Goal: Task Accomplishment & Management: Manage account settings

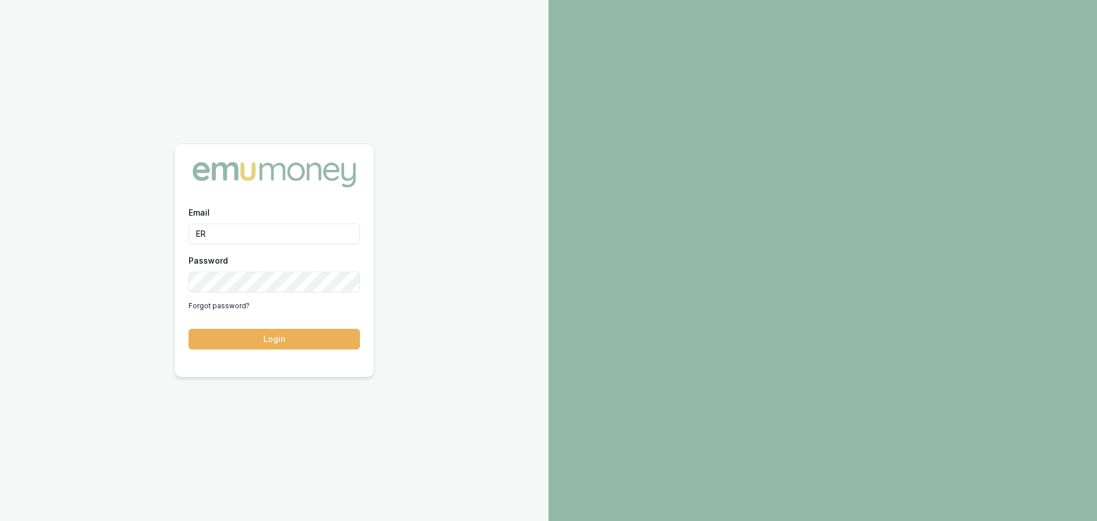
type input "E"
type input "erin.shield@emumoney.com.au"
click at [189, 329] on button "Login" at bounding box center [274, 339] width 171 height 21
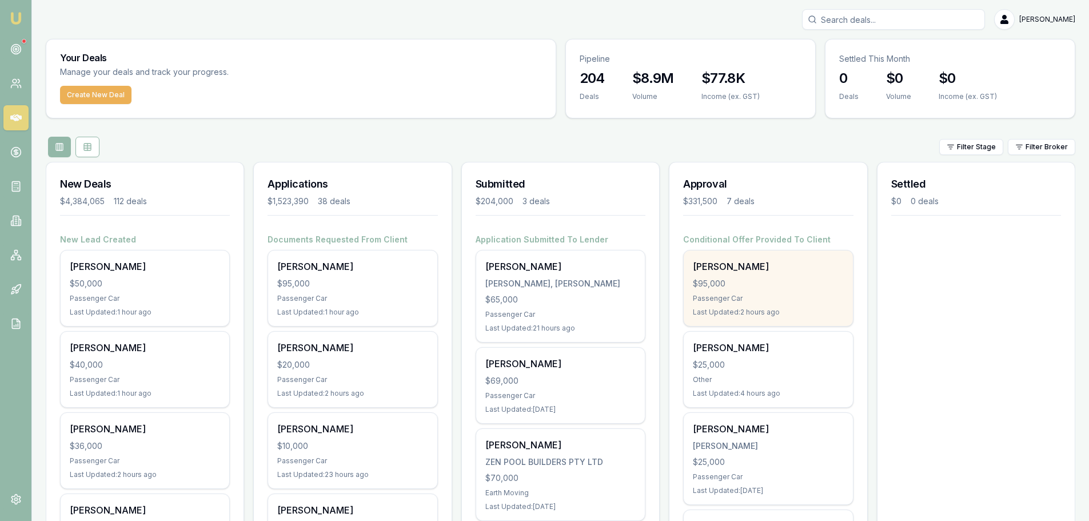
click at [713, 289] on div "ROBERT REYNOLDS $95,000 Passenger Car Last Updated: 2 hours ago" at bounding box center [767, 287] width 169 height 75
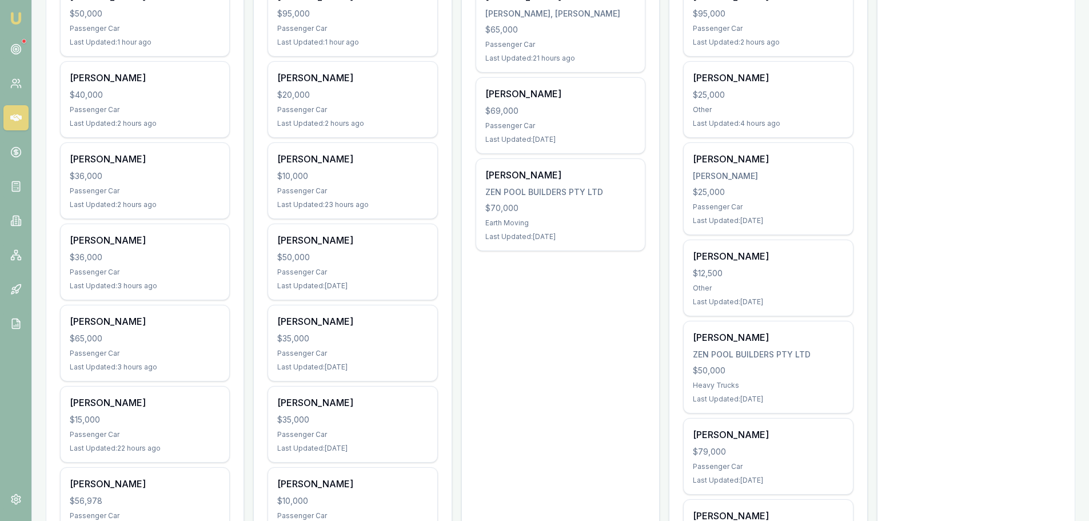
scroll to position [343, 0]
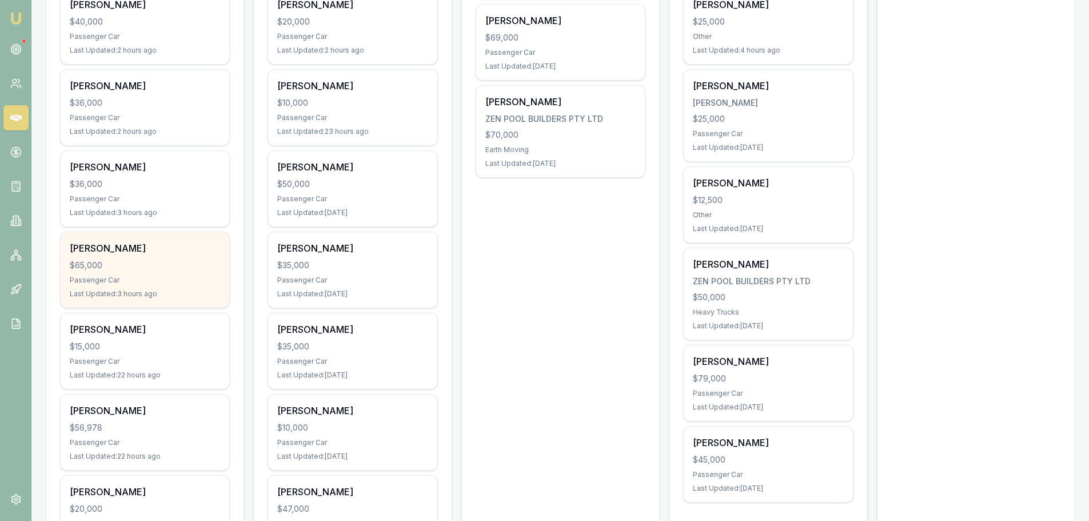
click at [78, 281] on div "Passenger Car" at bounding box center [145, 279] width 150 height 9
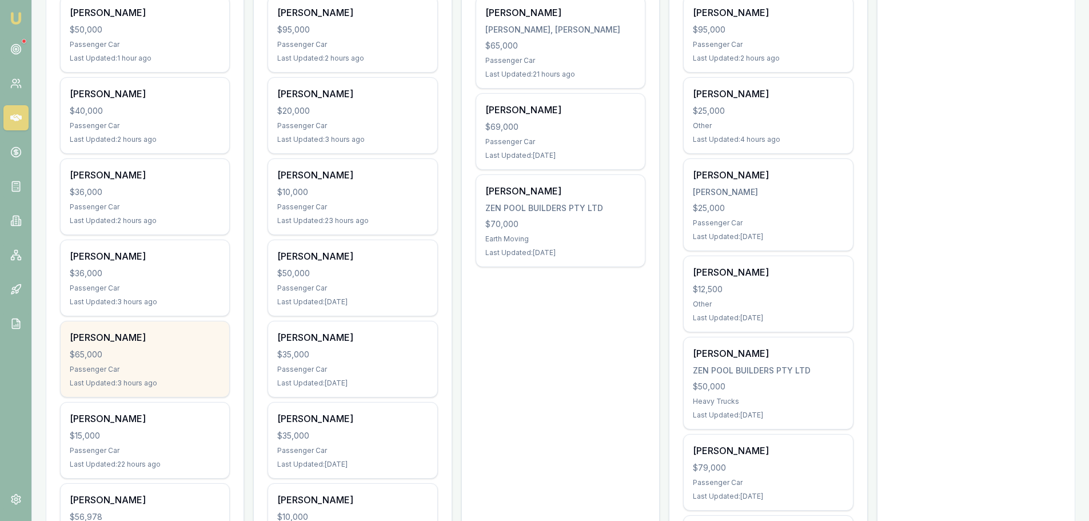
scroll to position [286, 0]
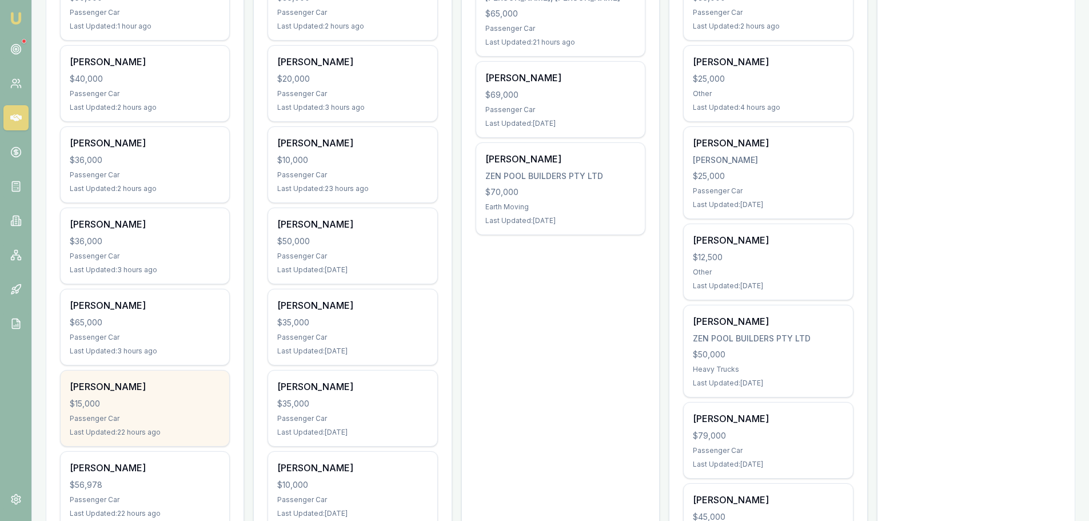
click at [176, 411] on div "Stephanie Puha cronin $15,000 Passenger Car Last Updated: 22 hours ago" at bounding box center [145, 407] width 169 height 75
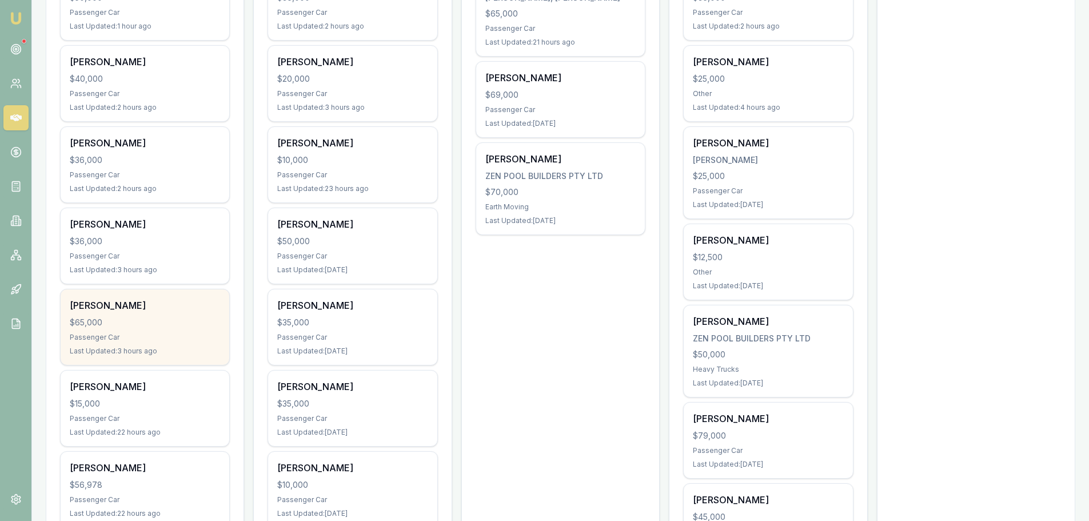
click at [117, 310] on div "Sheree Hannah" at bounding box center [145, 305] width 150 height 14
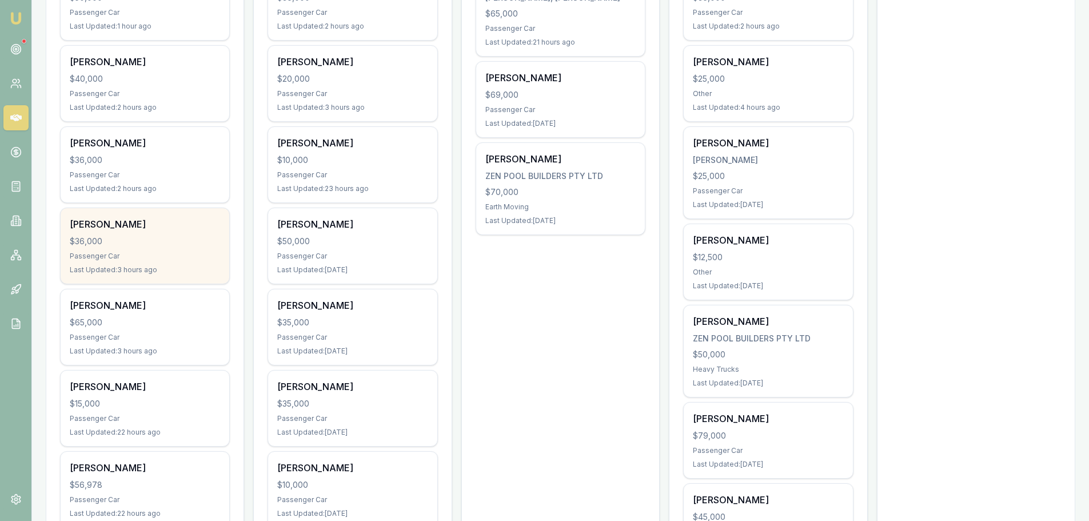
click at [170, 237] on div "$36,000" at bounding box center [145, 240] width 150 height 11
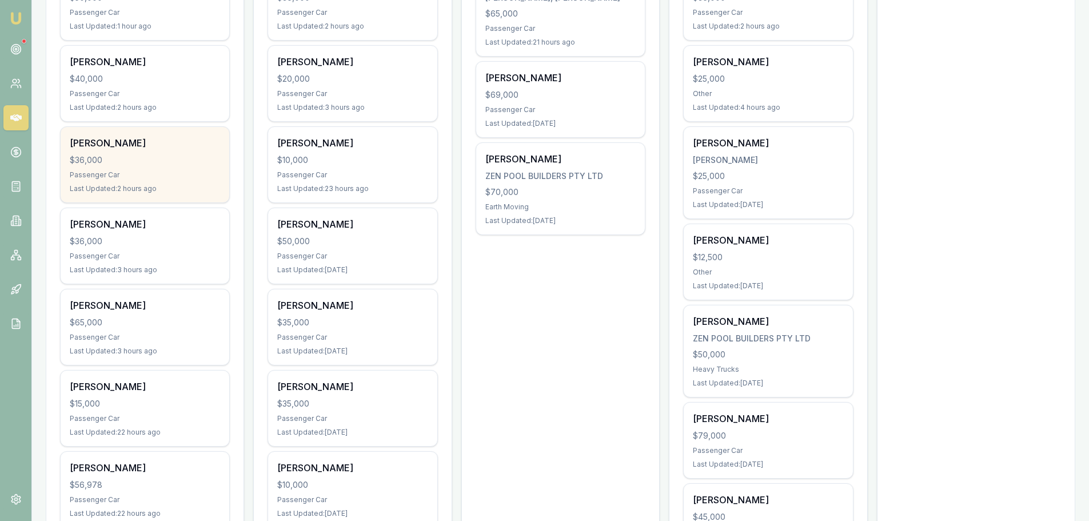
click at [124, 134] on div "Jenny Duvall $36,000 Passenger Car Last Updated: 2 hours ago" at bounding box center [145, 164] width 169 height 75
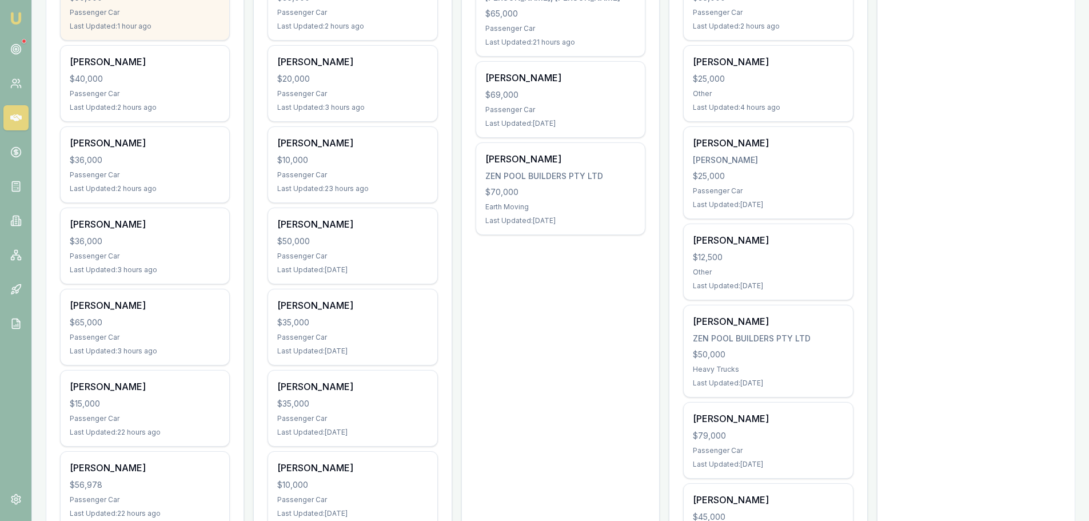
scroll to position [171, 0]
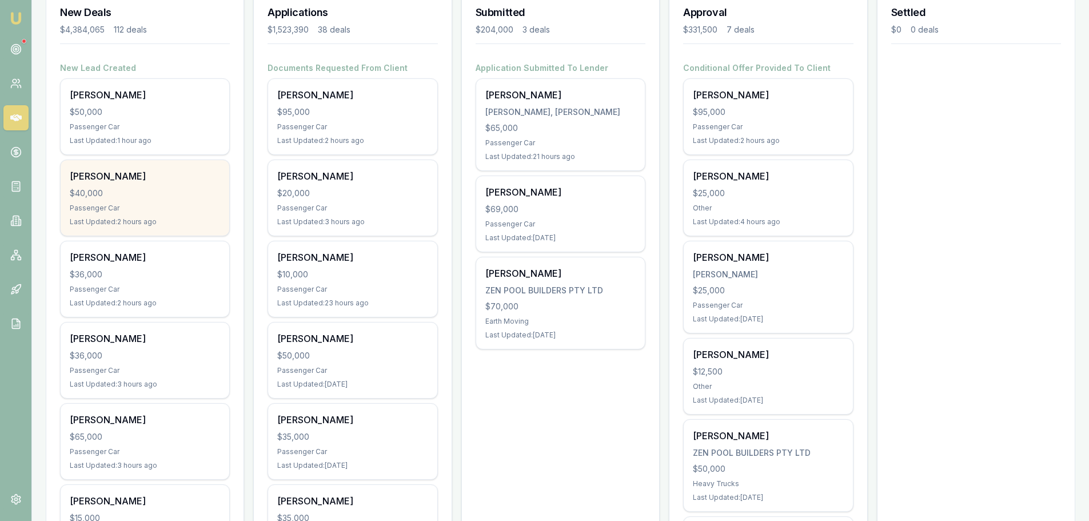
click at [178, 196] on div "$40,000" at bounding box center [145, 192] width 150 height 11
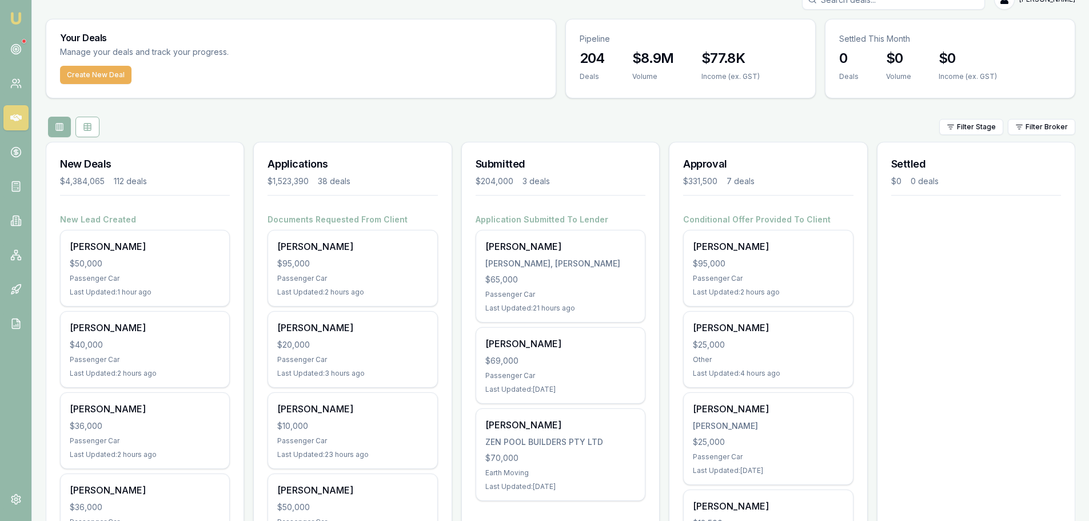
scroll to position [0, 0]
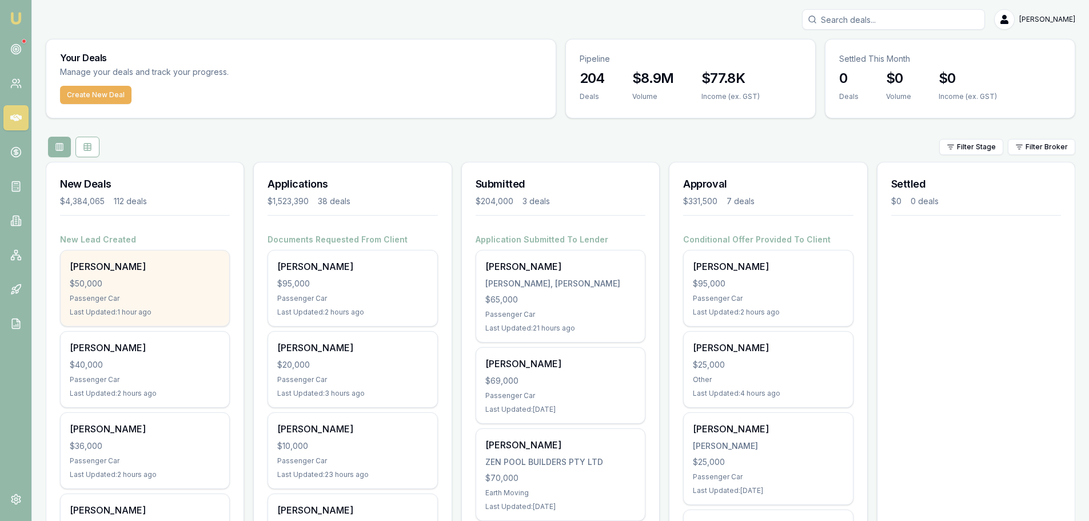
click at [177, 278] on div "$50,000" at bounding box center [145, 283] width 150 height 11
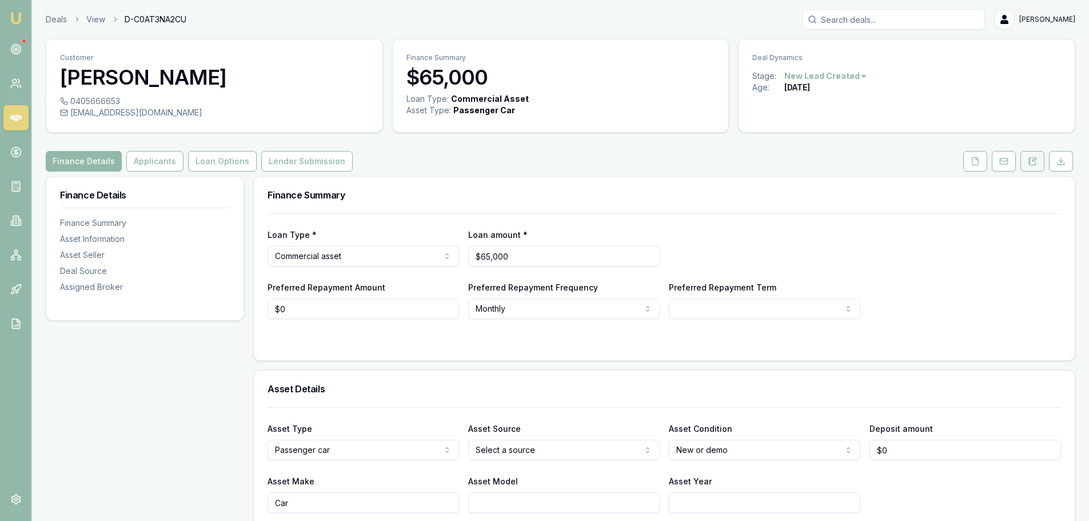
click at [1033, 157] on icon at bounding box center [1031, 161] width 9 height 9
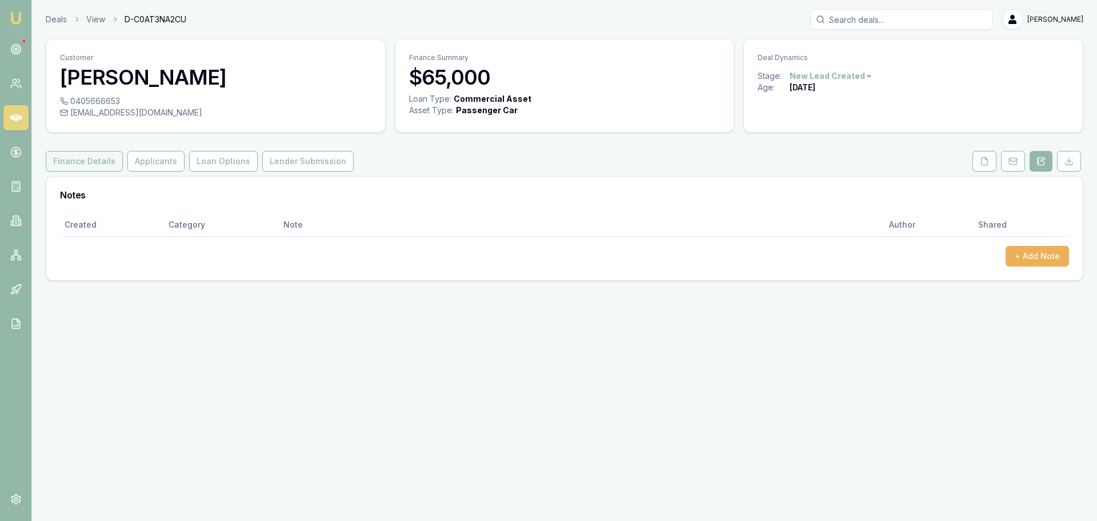
click at [106, 160] on button "Finance Details" at bounding box center [84, 161] width 77 height 21
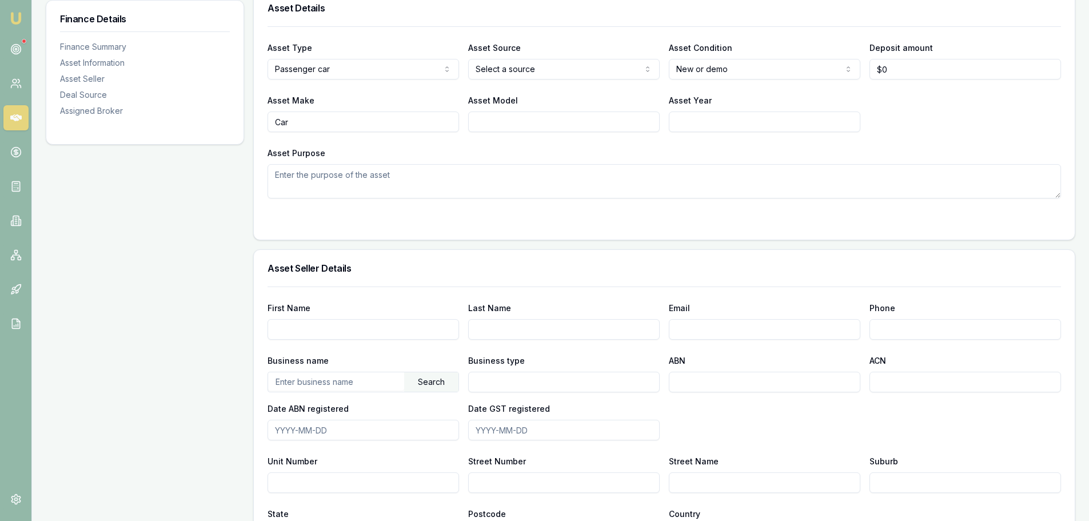
scroll to position [38, 0]
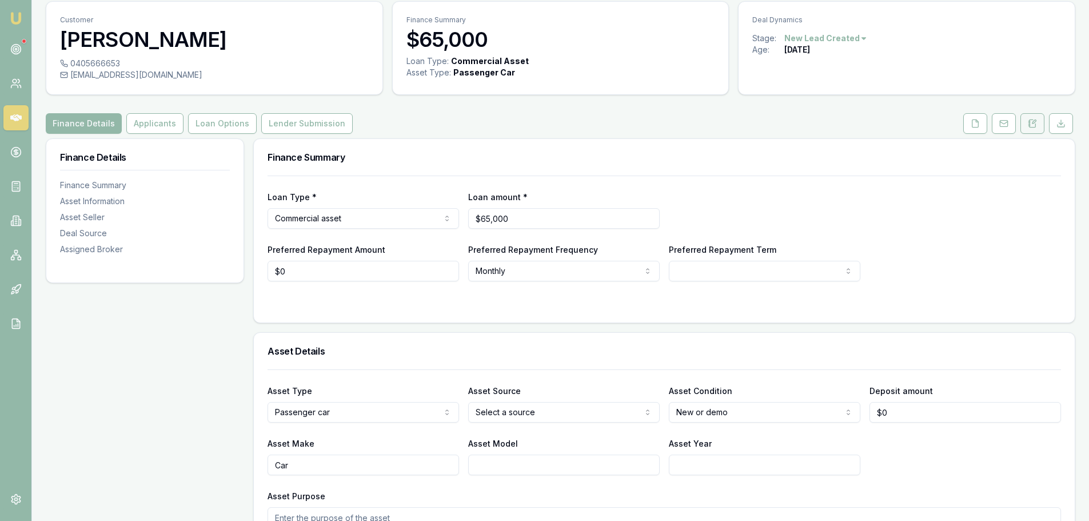
click at [1034, 120] on icon at bounding box center [1033, 121] width 3 height 3
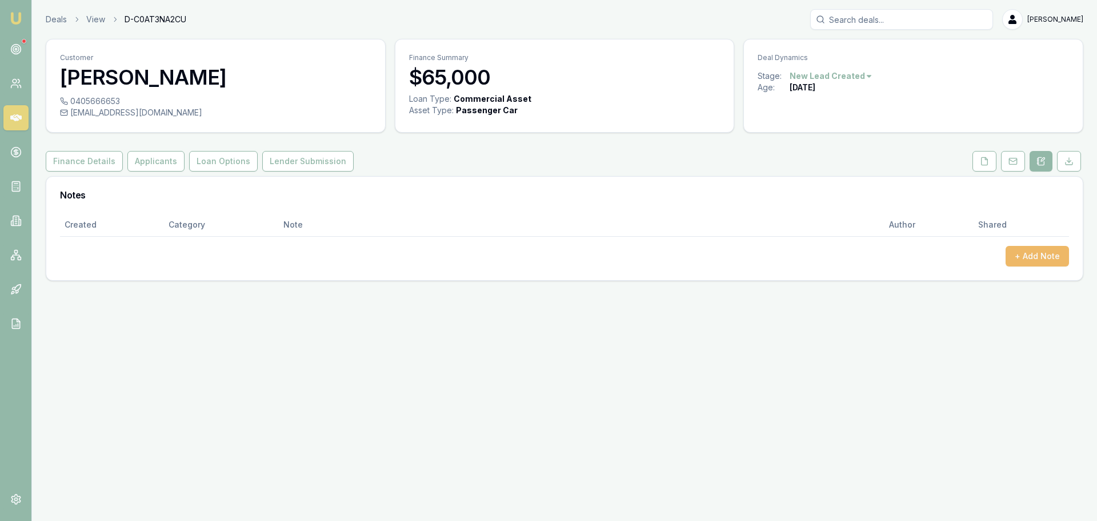
click at [1039, 263] on button "+ Add Note" at bounding box center [1037, 256] width 63 height 21
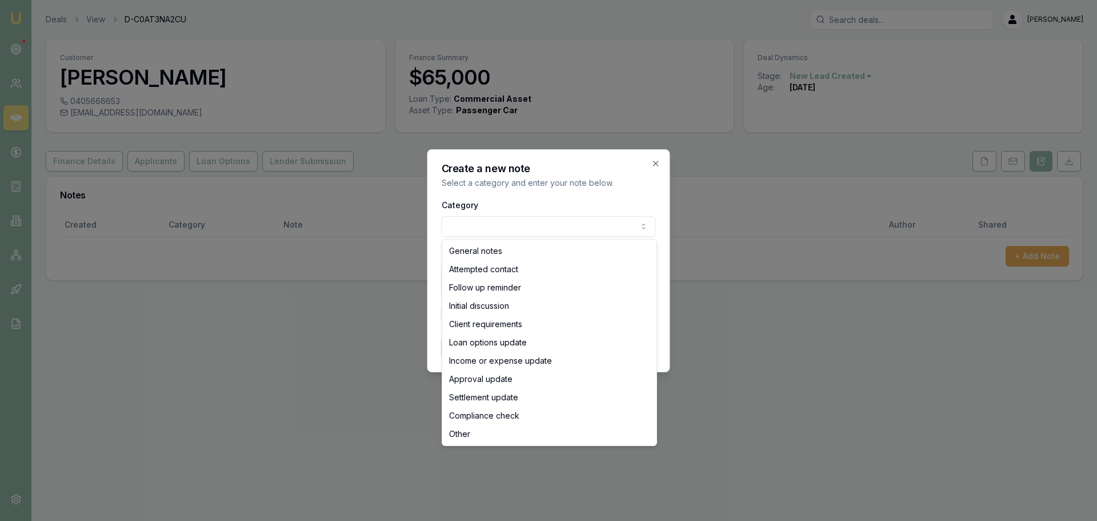
click at [587, 229] on body "Emu Broker Deals View D-C0AT3NA2CU Erin Shield Toggle Menu Customer Sheree Hann…" at bounding box center [548, 260] width 1097 height 521
select select "ATTEMPTED_CONTACT"
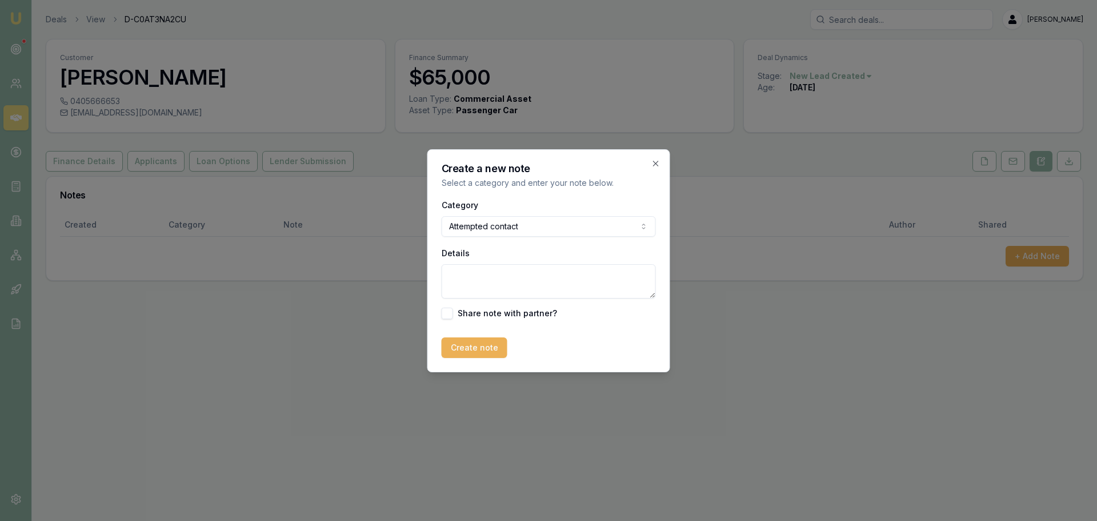
click at [499, 274] on textarea "Details" at bounding box center [549, 281] width 214 height 34
type textarea "sent intro text"
click at [483, 347] on button "Create note" at bounding box center [475, 347] width 66 height 21
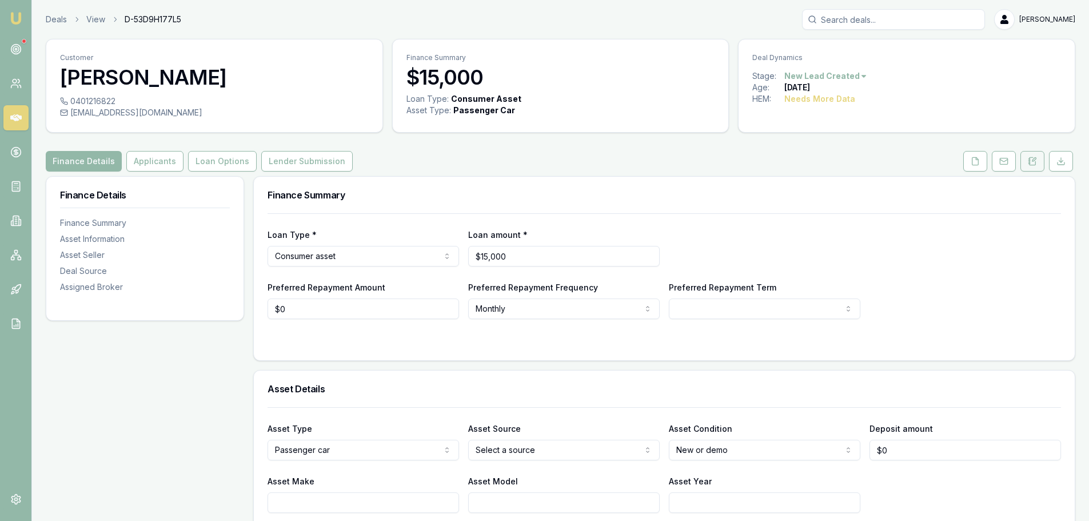
click at [1037, 159] on button at bounding box center [1032, 161] width 24 height 21
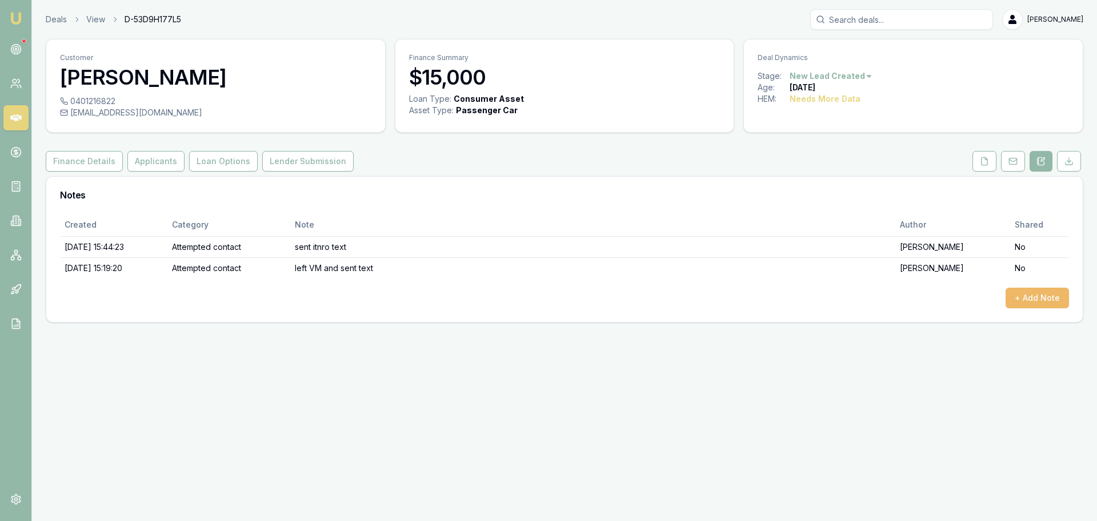
click at [1019, 298] on button "+ Add Note" at bounding box center [1037, 297] width 63 height 21
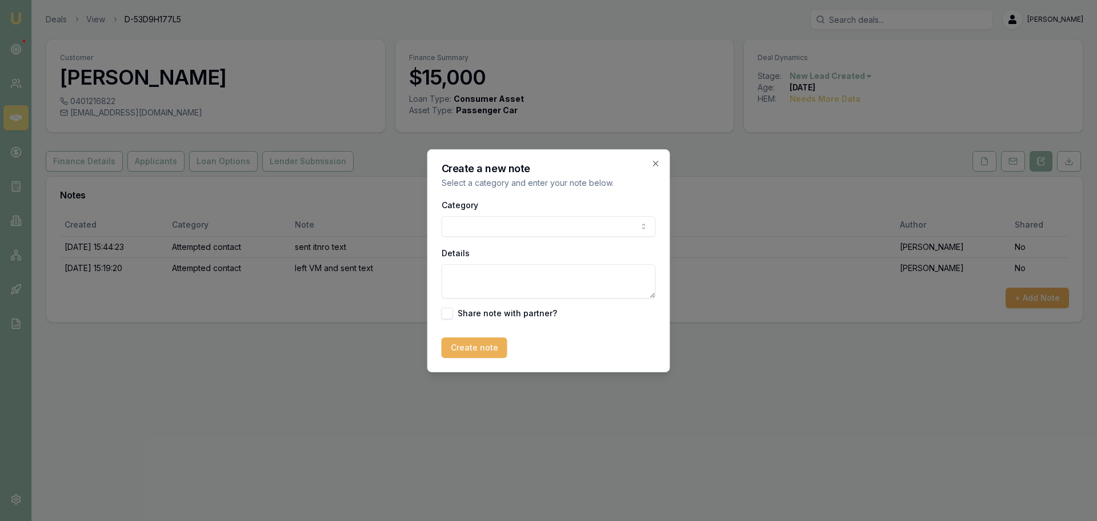
click at [507, 234] on body "Emu Broker Deals View D-53D9H177L5 Erin Shield Toggle Menu Customer Stephanie P…" at bounding box center [548, 260] width 1097 height 521
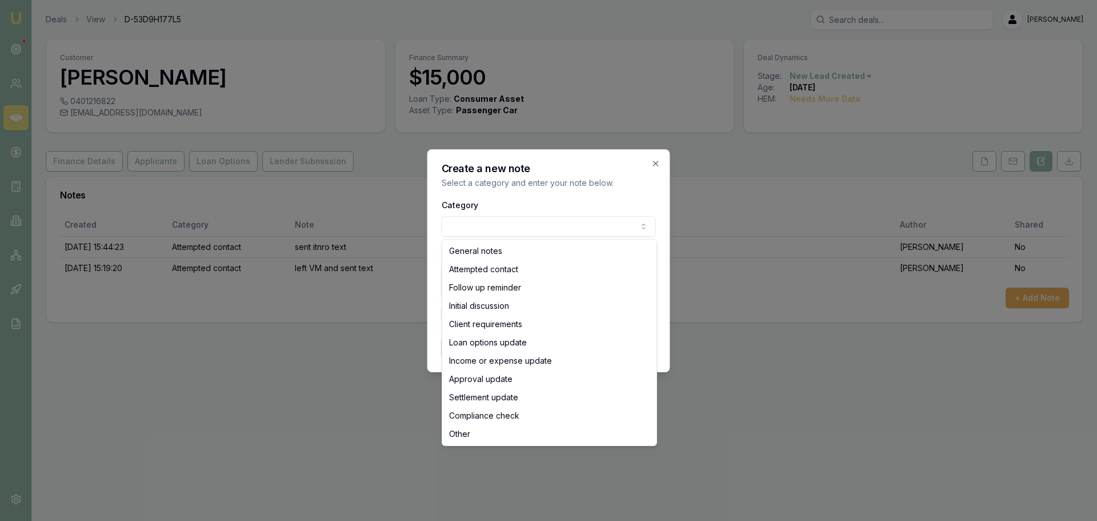
select select "ATTEMPTED_CONTACT"
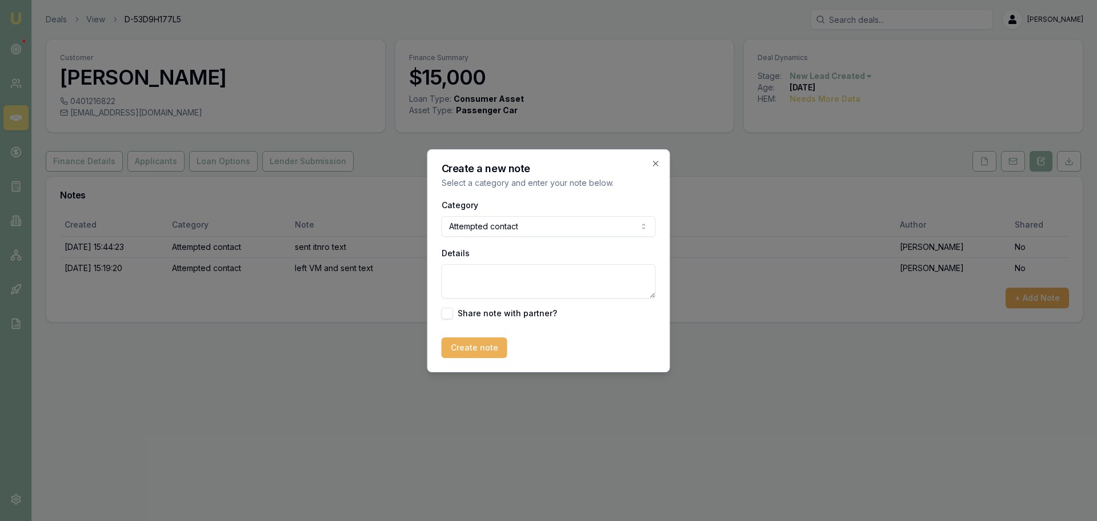
click at [483, 284] on textarea "Details" at bounding box center [549, 281] width 214 height 34
click at [510, 281] on textarea "left" at bounding box center [549, 281] width 214 height 34
click at [497, 280] on textarea "left" at bounding box center [549, 281] width 214 height 34
type textarea "left VM and sent text"
click at [462, 351] on button "Create note" at bounding box center [475, 347] width 66 height 21
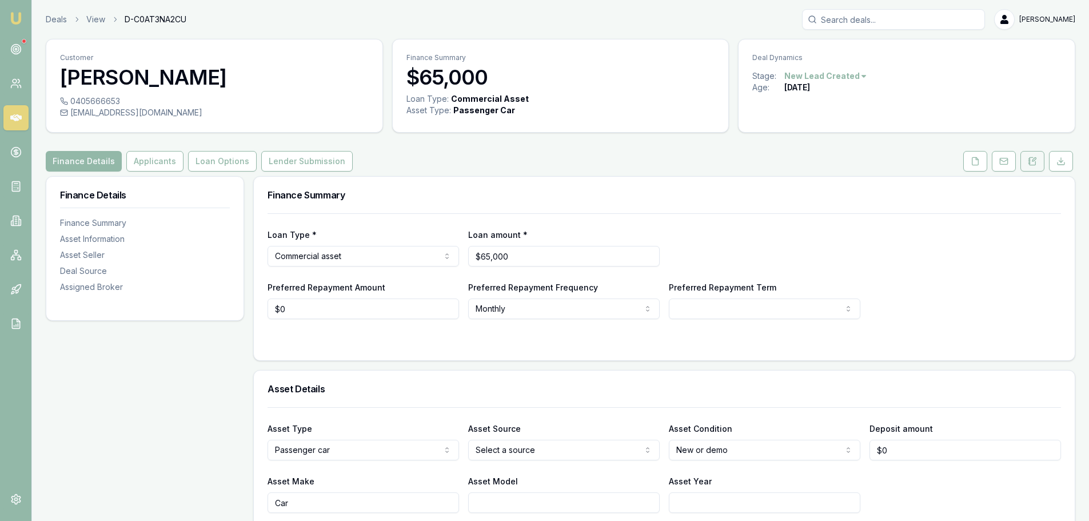
click at [1034, 158] on icon at bounding box center [1033, 159] width 3 height 3
click at [1034, 164] on icon at bounding box center [1031, 161] width 9 height 9
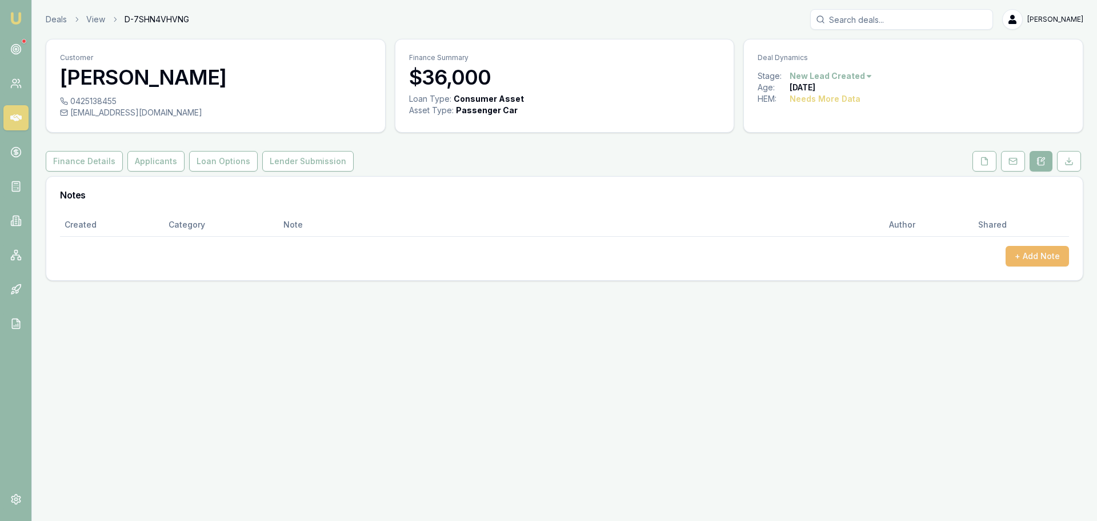
click at [1033, 253] on button "+ Add Note" at bounding box center [1037, 256] width 63 height 21
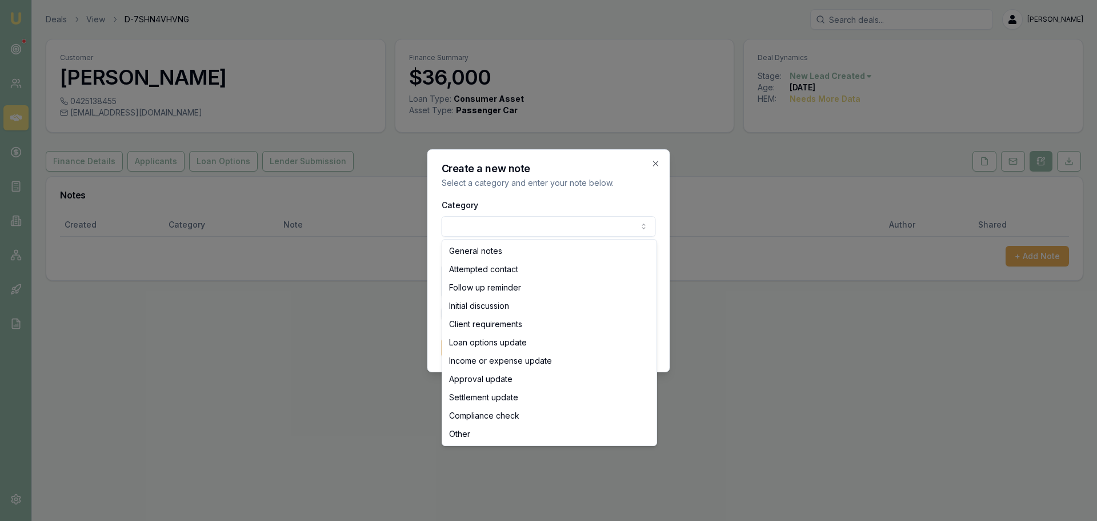
click at [542, 229] on body "Emu Broker Deals View D-7SHN4VHVNG Erin Shield Toggle Menu Customer Teena Baghu…" at bounding box center [548, 260] width 1097 height 521
select select "ATTEMPTED_CONTACT"
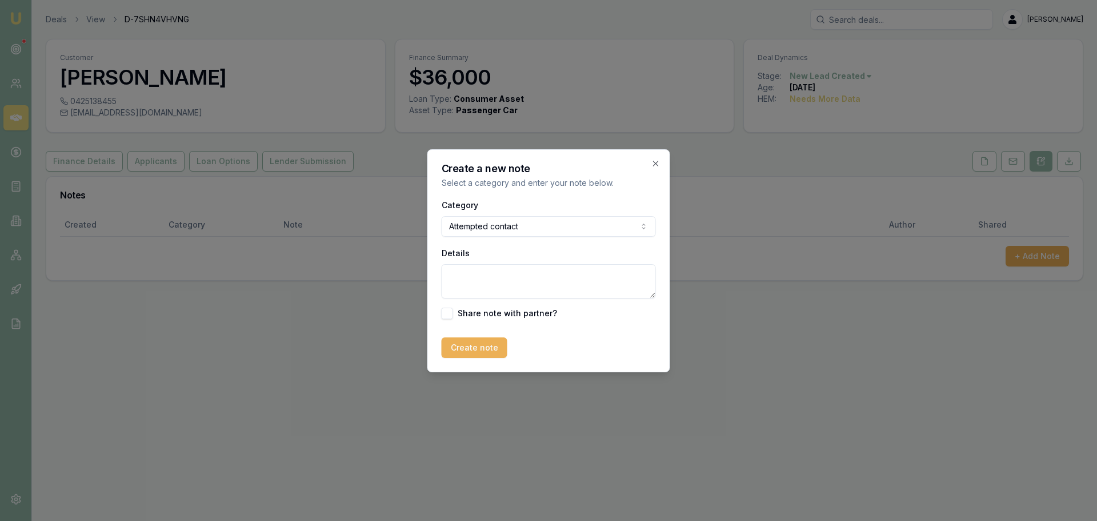
click at [493, 273] on textarea "Details" at bounding box center [549, 281] width 214 height 34
click at [531, 278] on textarea "left VM and" at bounding box center [549, 281] width 214 height 34
type textarea "left VM and sent text"
click at [492, 333] on form "Category Attempted contact General notes Attempted contact Follow up reminder I…" at bounding box center [549, 278] width 214 height 160
click at [482, 351] on button "Create note" at bounding box center [475, 347] width 66 height 21
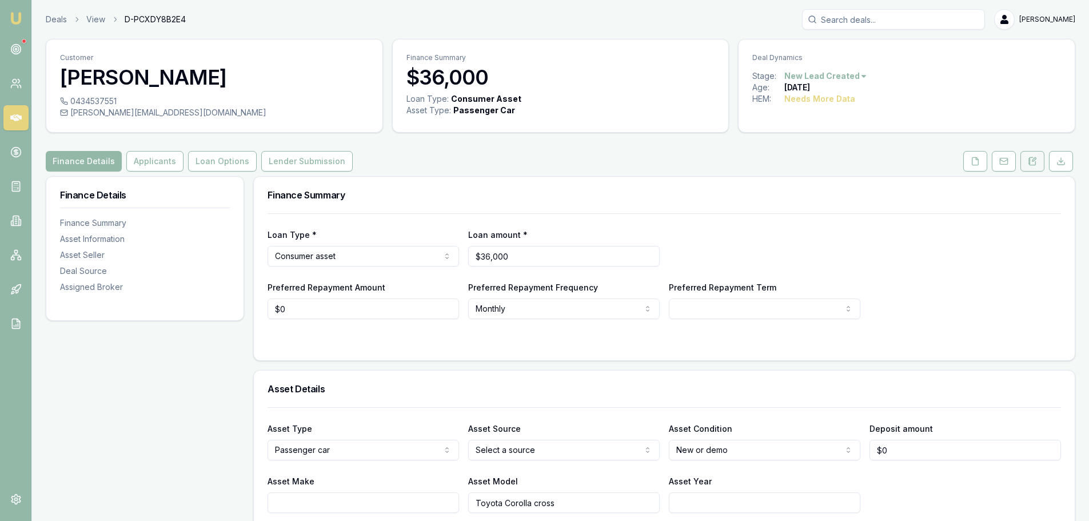
click at [1033, 167] on button at bounding box center [1032, 161] width 24 height 21
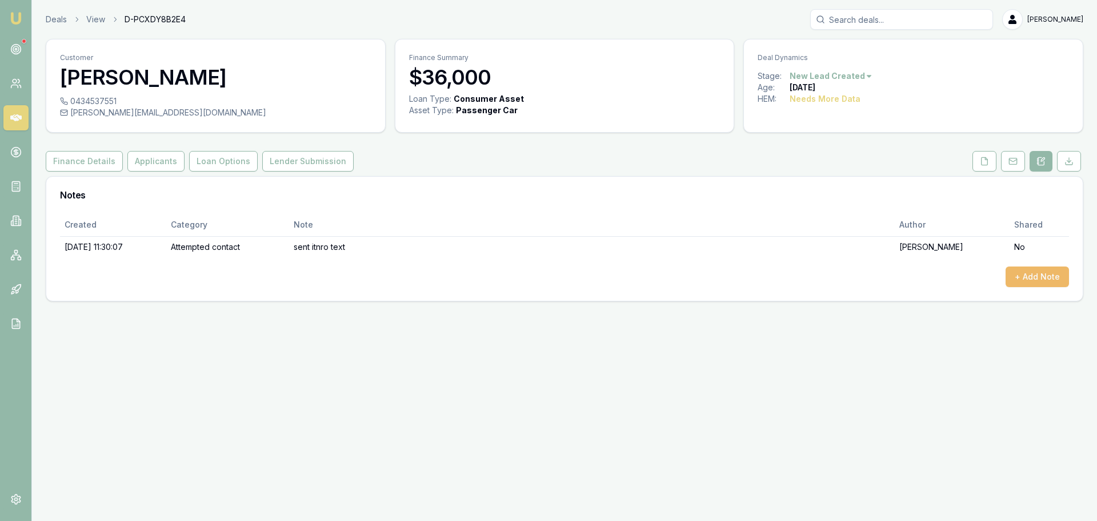
click at [1033, 283] on button "+ Add Note" at bounding box center [1037, 276] width 63 height 21
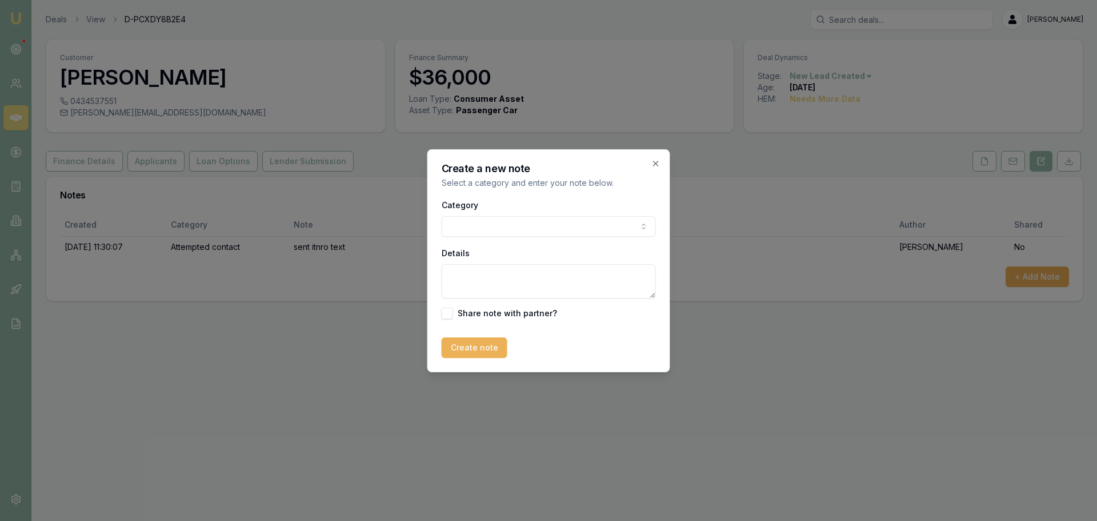
click at [562, 231] on body "Emu Broker Deals View D-PCXDY8B2E4 [PERSON_NAME] Toggle Menu Customer [PERSON_N…" at bounding box center [548, 260] width 1097 height 521
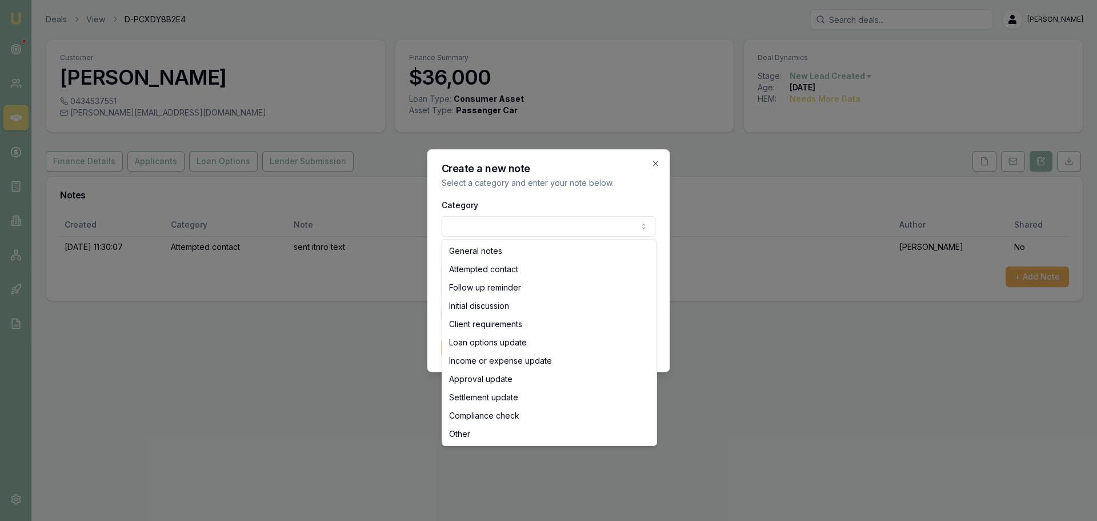
select select "ATTEMPTED_CONTACT"
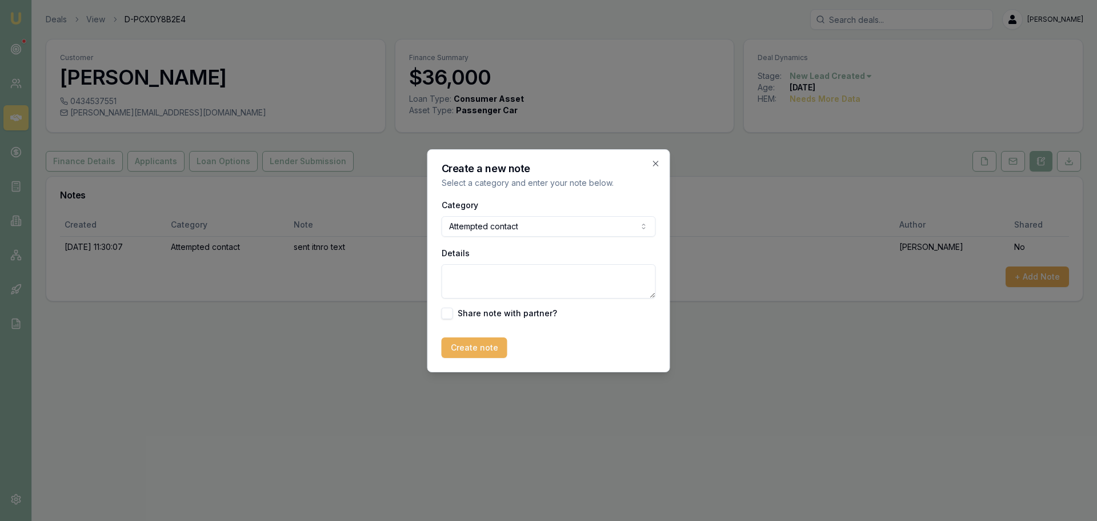
click at [528, 278] on textarea "Details" at bounding box center [549, 281] width 214 height 34
type textarea "left VM"
click at [474, 351] on button "Create note" at bounding box center [475, 347] width 66 height 21
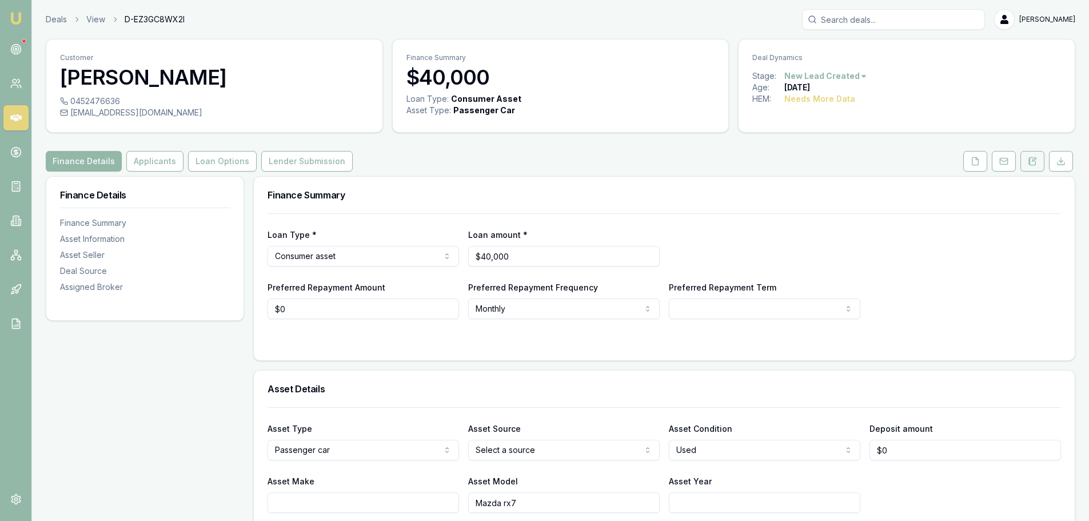
click at [1026, 166] on button at bounding box center [1032, 161] width 24 height 21
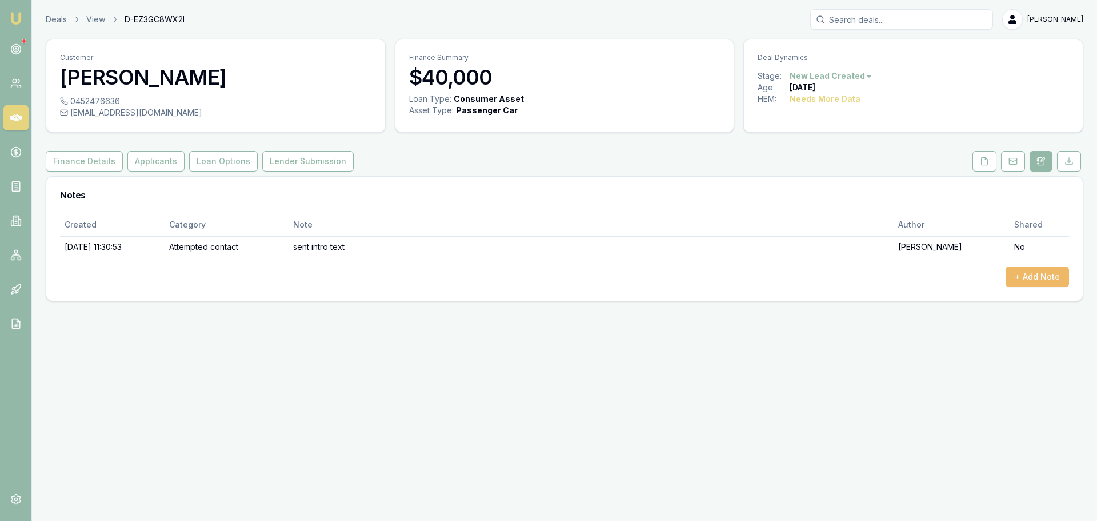
click at [1047, 274] on button "+ Add Note" at bounding box center [1037, 276] width 63 height 21
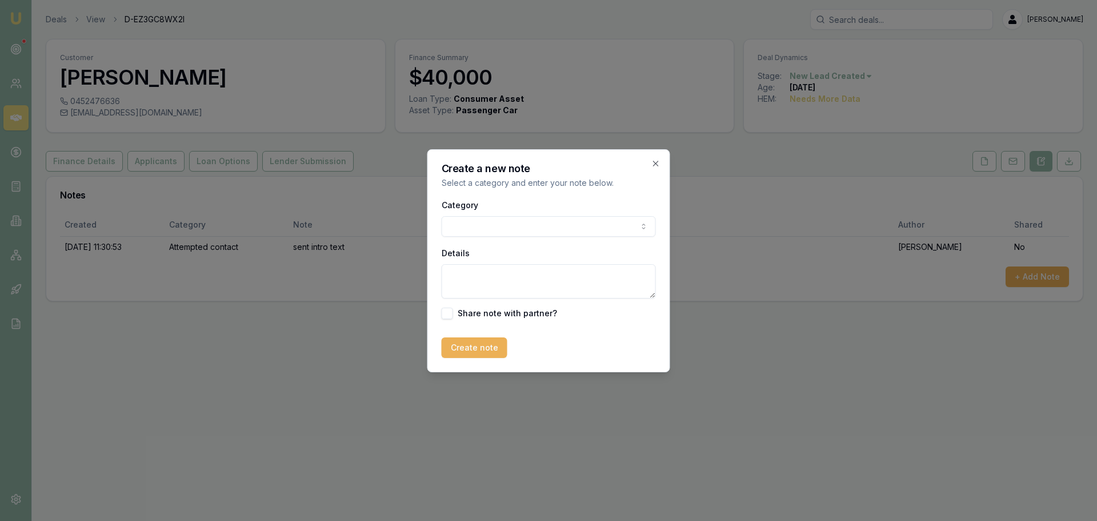
click at [595, 226] on body "Emu Broker Deals View D-EZ3GC8WX2I [PERSON_NAME] Shield Toggle Menu Customer [P…" at bounding box center [548, 260] width 1097 height 521
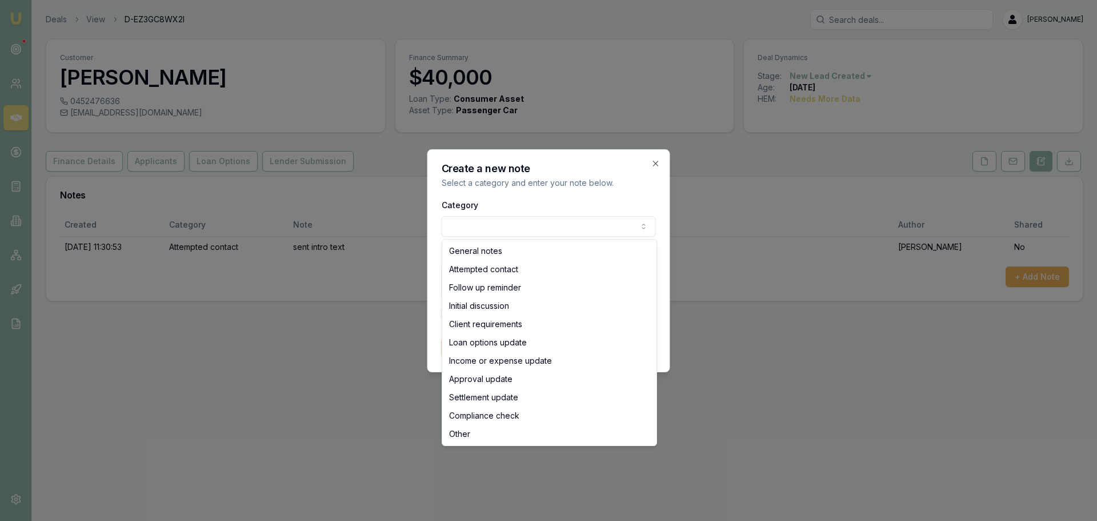
select select "ATTEMPTED_CONTACT"
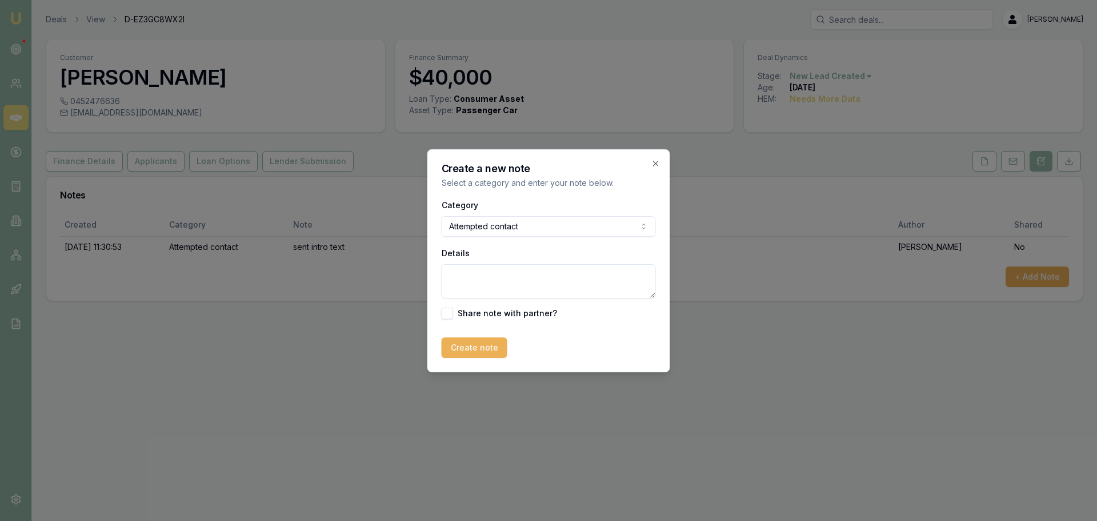
click at [526, 278] on textarea "Details" at bounding box center [549, 281] width 214 height 34
type textarea "left VM"
click at [473, 346] on button "Create note" at bounding box center [475, 347] width 66 height 21
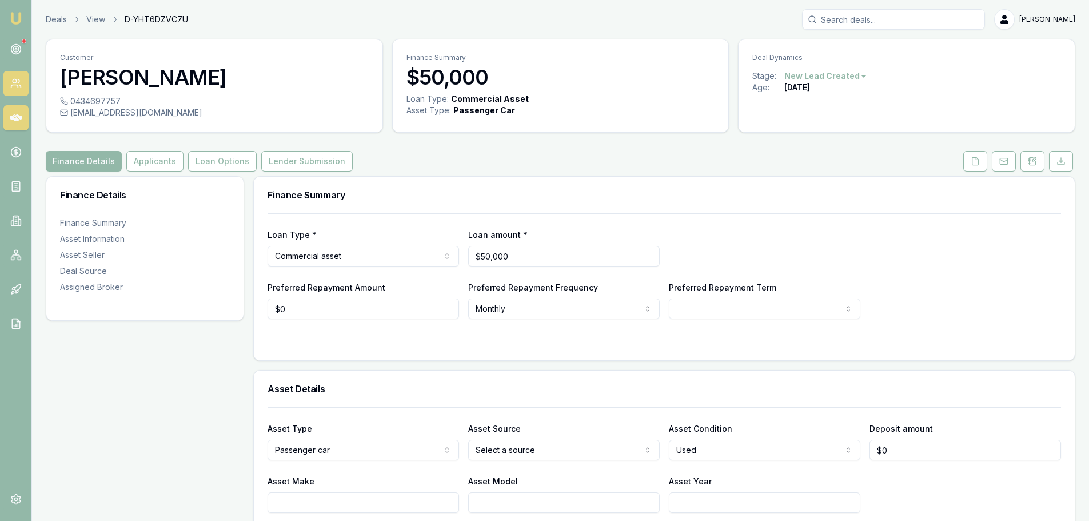
click at [12, 83] on icon at bounding box center [15, 83] width 11 height 11
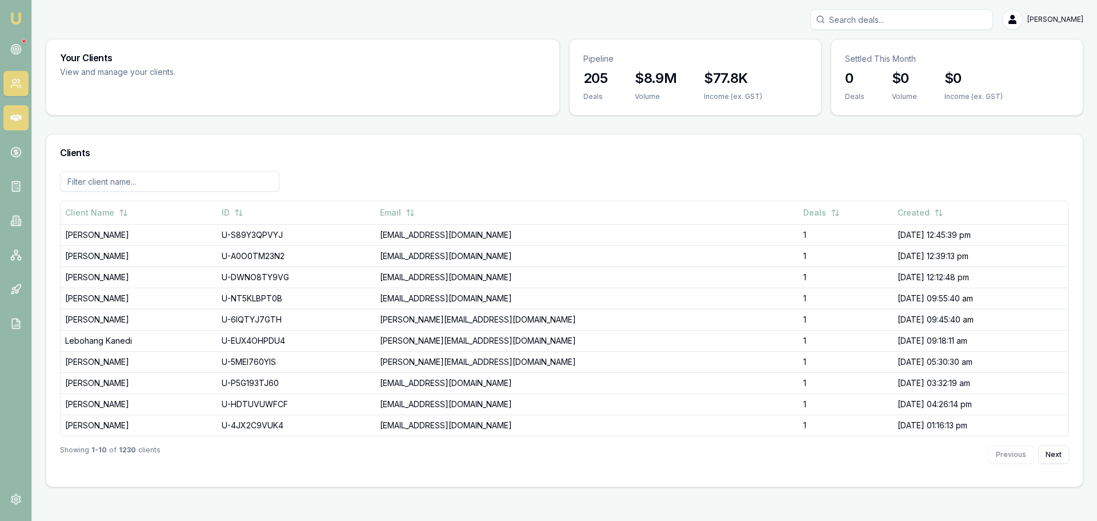
click at [15, 122] on icon at bounding box center [15, 117] width 11 height 11
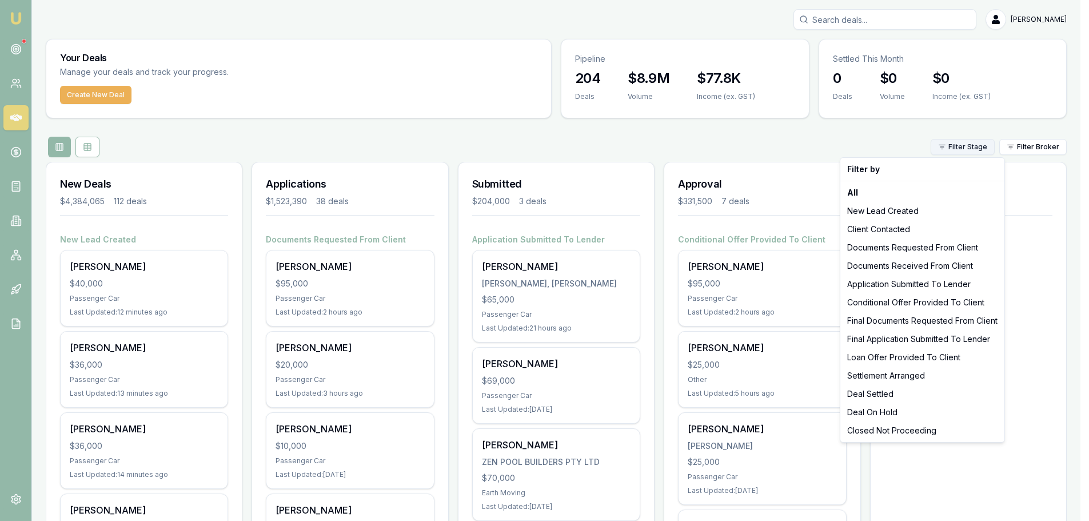
click at [983, 147] on html "Emu Broker [PERSON_NAME] Toggle Menu Your Deals Manage your deals and track you…" at bounding box center [544, 260] width 1089 height 521
click at [900, 215] on div "New Lead Created" at bounding box center [921, 211] width 159 height 18
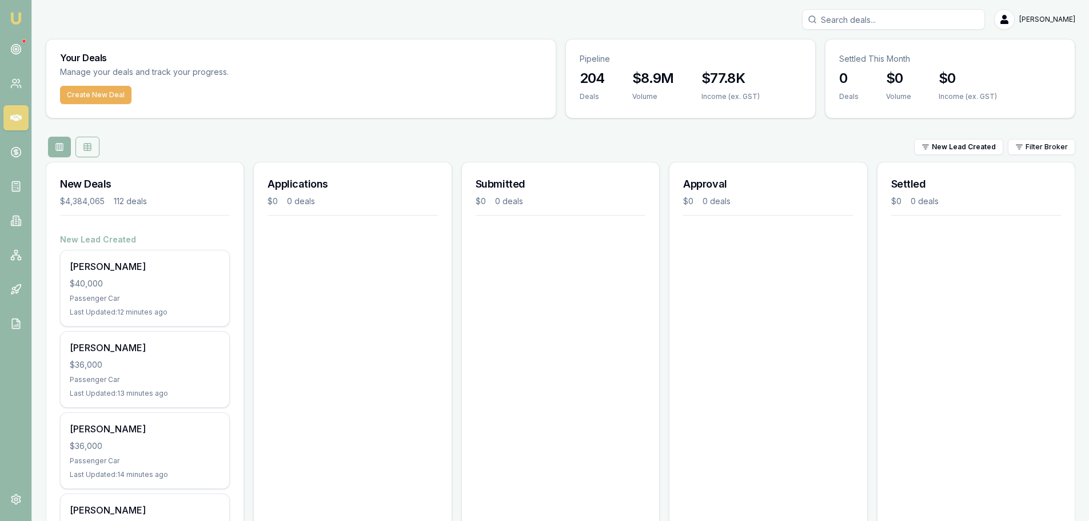
click at [93, 153] on button at bounding box center [87, 147] width 24 height 21
